Goal: Information Seeking & Learning: Learn about a topic

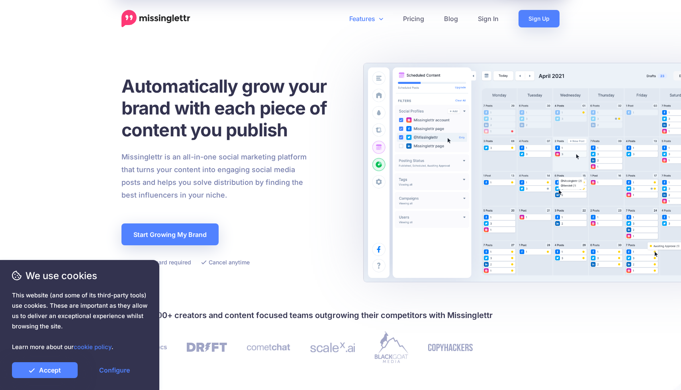
click at [369, 20] on link "Features" at bounding box center [366, 19] width 54 height 18
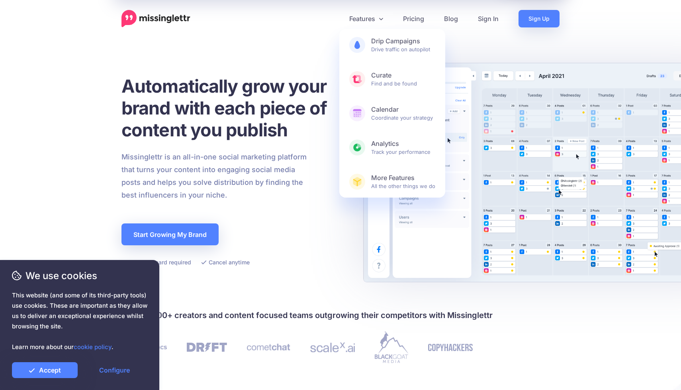
click at [314, 114] on h1 "Automatically grow your brand with each piece of content you publish" at bounding box center [233, 108] width 225 height 66
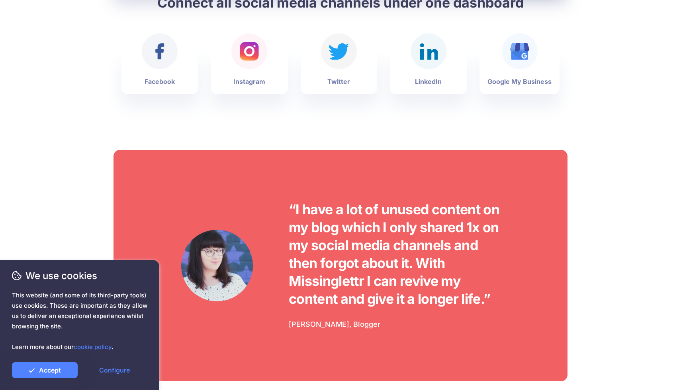
scroll to position [2008, 0]
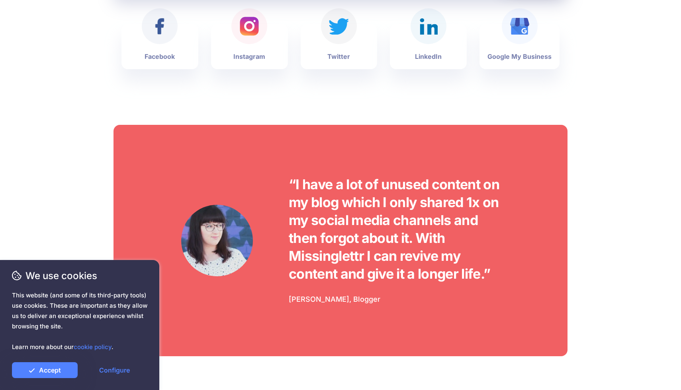
click at [245, 28] on img at bounding box center [249, 26] width 20 height 20
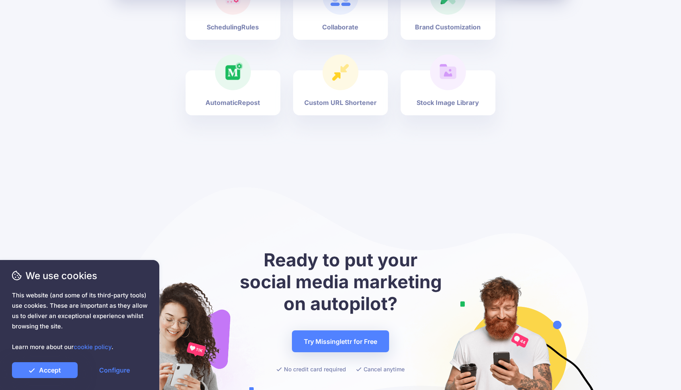
scroll to position [3083, 0]
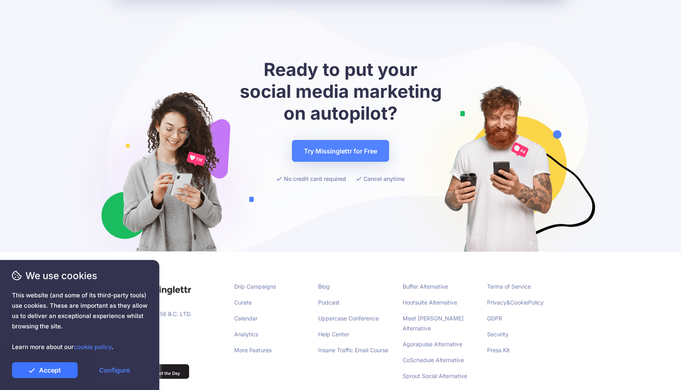
click at [73, 369] on link "Accept" at bounding box center [45, 371] width 66 height 16
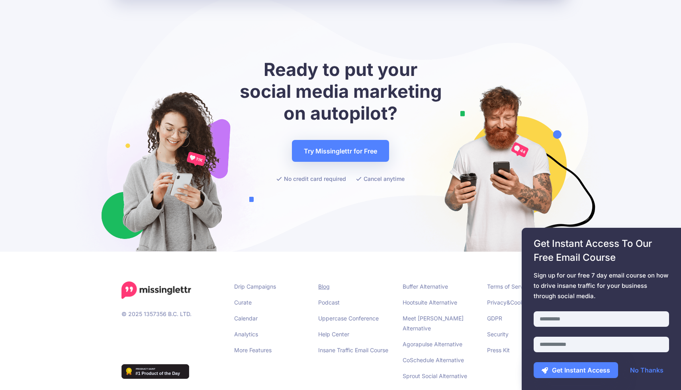
click at [325, 283] on link "Blog" at bounding box center [324, 286] width 12 height 7
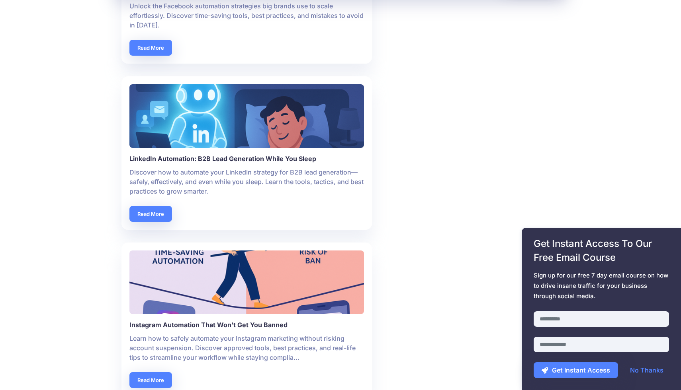
scroll to position [1334, 0]
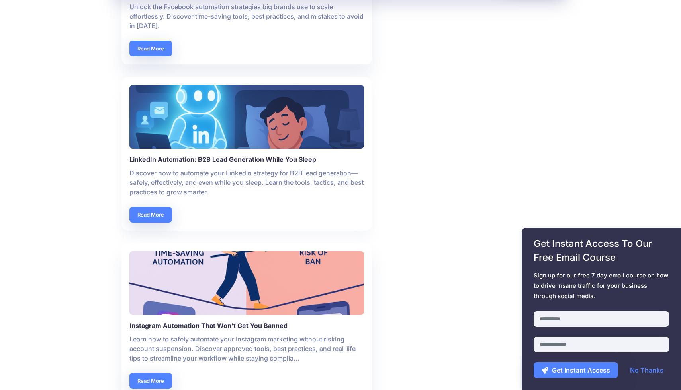
click at [335, 130] on img at bounding box center [246, 117] width 234 height 64
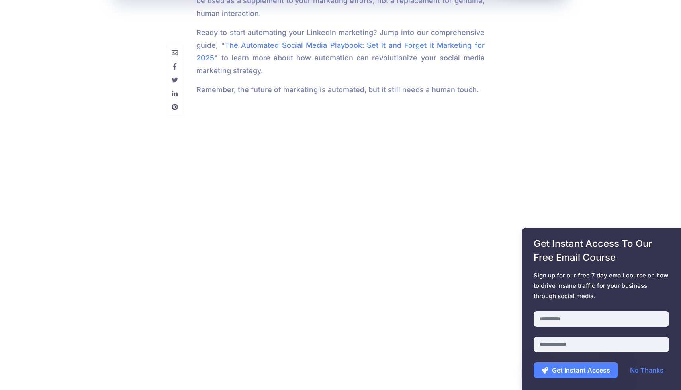
scroll to position [2852, 0]
